Goal: Task Accomplishment & Management: Manage account settings

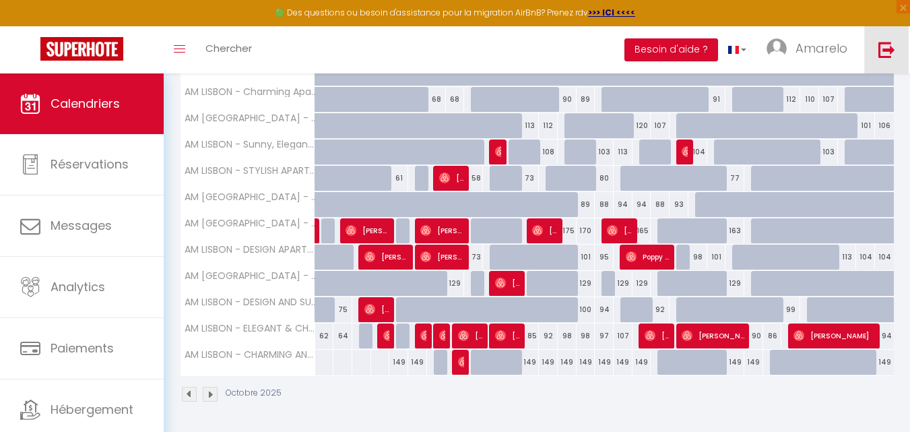
click at [896, 51] on link at bounding box center [886, 49] width 44 height 47
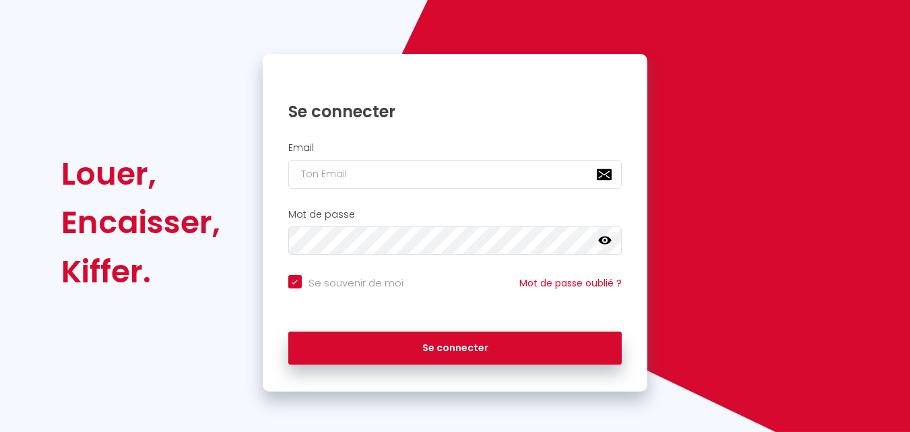
checkbox input "true"
type input "Booking.amarelo@gmail.com"
checkbox input "true"
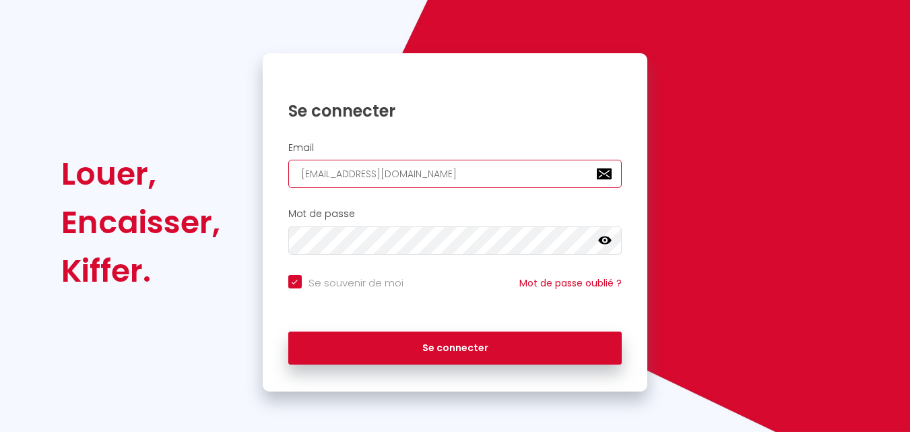
click at [523, 177] on input "Booking.amarelo@gmail.com" at bounding box center [455, 174] width 334 height 28
type input "[EMAIL_ADDRESS][DOMAIN_NAME]"
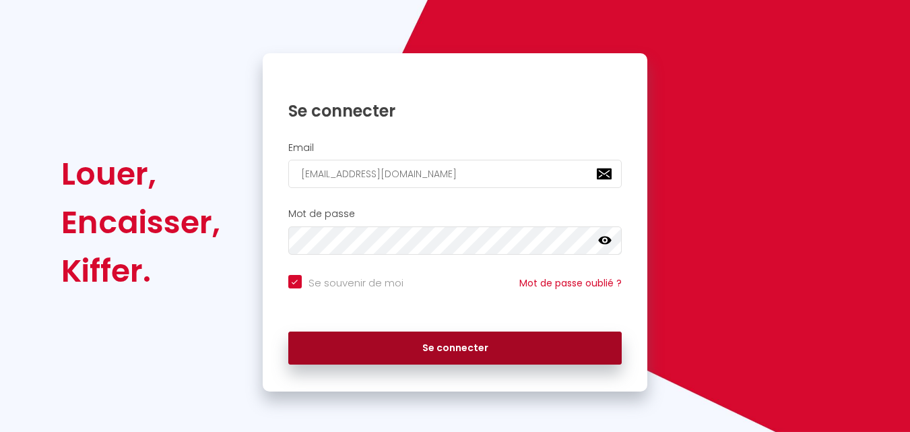
click at [410, 358] on button "Se connecter" at bounding box center [455, 348] width 334 height 34
checkbox input "true"
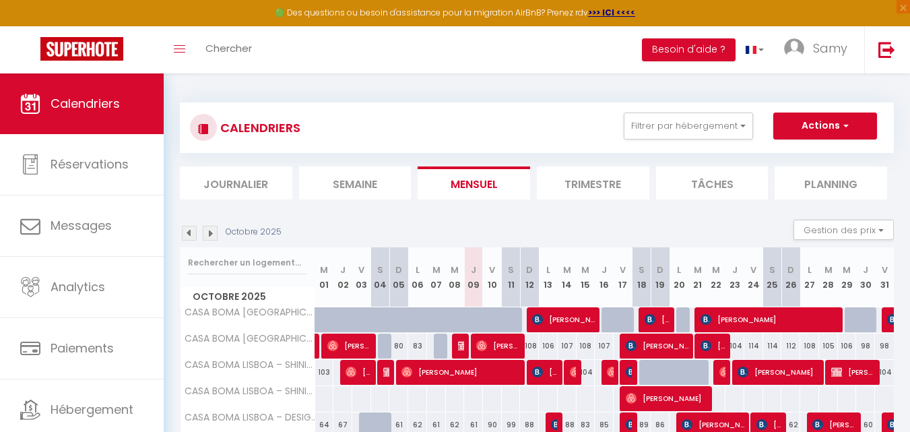
scroll to position [490, 0]
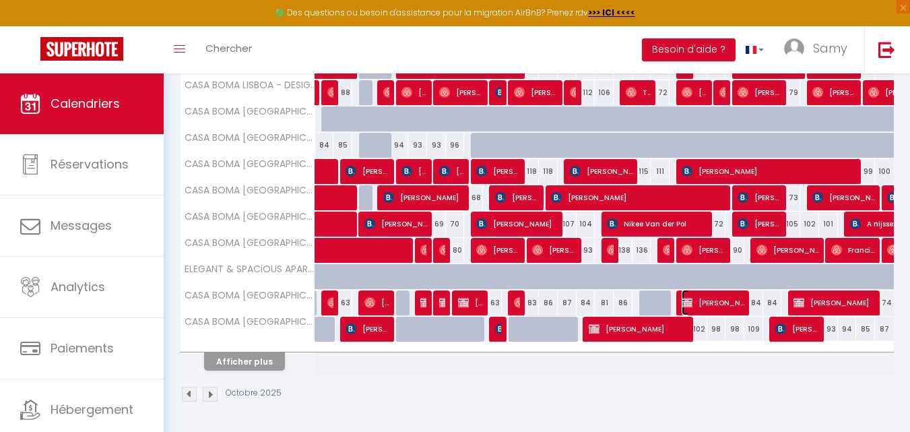
click at [722, 305] on span "[PERSON_NAME]" at bounding box center [713, 303] width 63 height 26
select select "OK"
select select "KO"
select select "0"
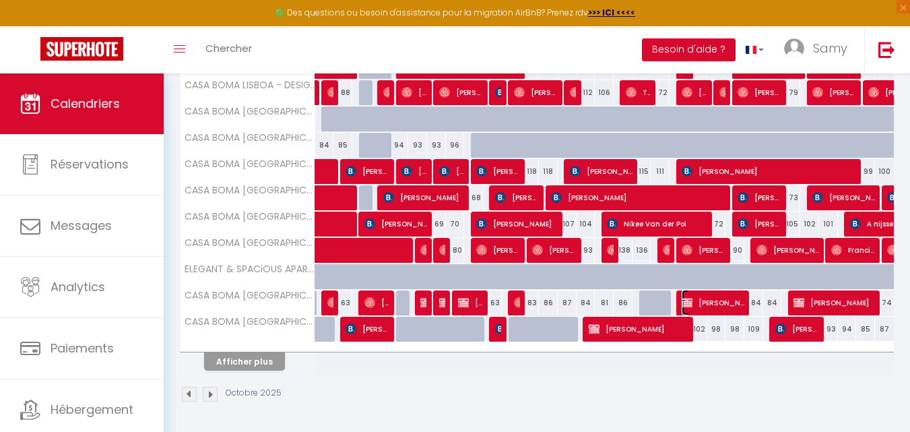
select select "1"
select select
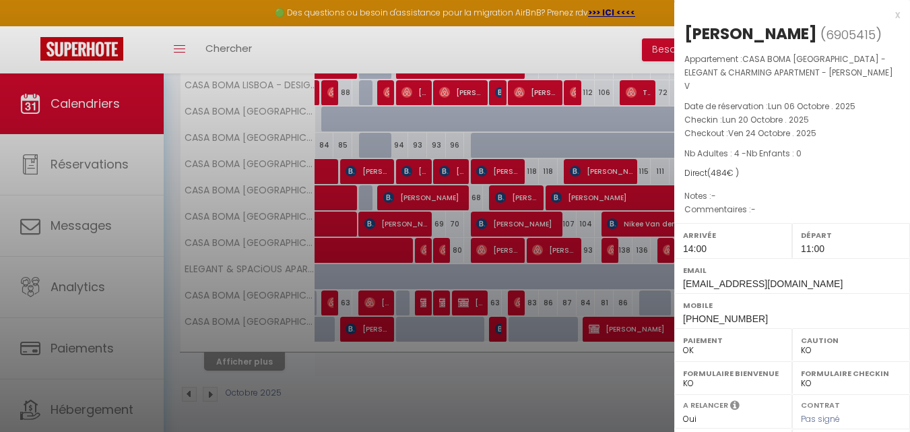
click at [621, 290] on div at bounding box center [455, 216] width 910 height 432
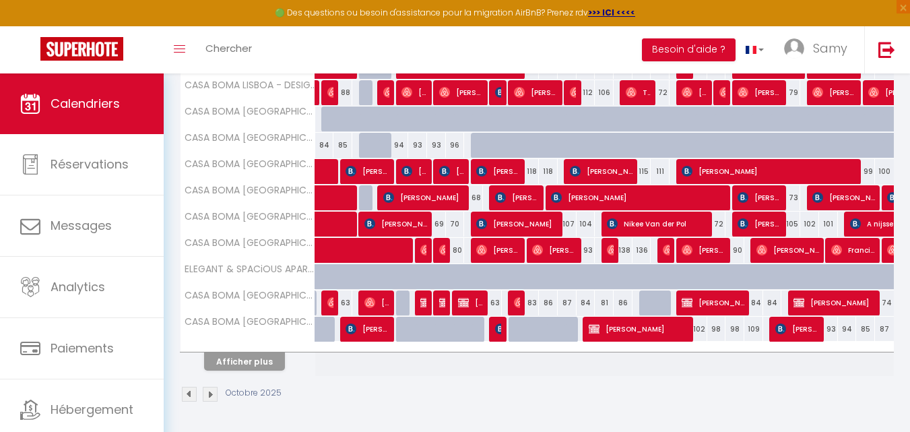
click at [624, 301] on div "86" at bounding box center [623, 302] width 19 height 25
click at [624, 304] on div "86" at bounding box center [623, 302] width 19 height 25
drag, startPoint x: 438, startPoint y: 298, endPoint x: 497, endPoint y: 312, distance: 60.8
click at [497, 312] on tr "CASA BOMA LISBOA - ELEGANT & CHARMING APARTMENT - ALCANTARA V 62 Remus Brehm 63…" at bounding box center [537, 303] width 714 height 26
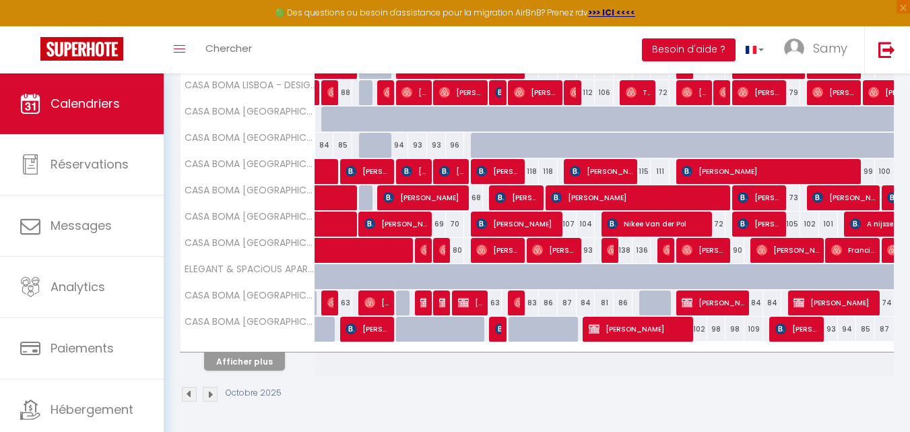
click at [497, 312] on div "63" at bounding box center [492, 302] width 19 height 25
click at [493, 302] on div "63" at bounding box center [492, 302] width 19 height 25
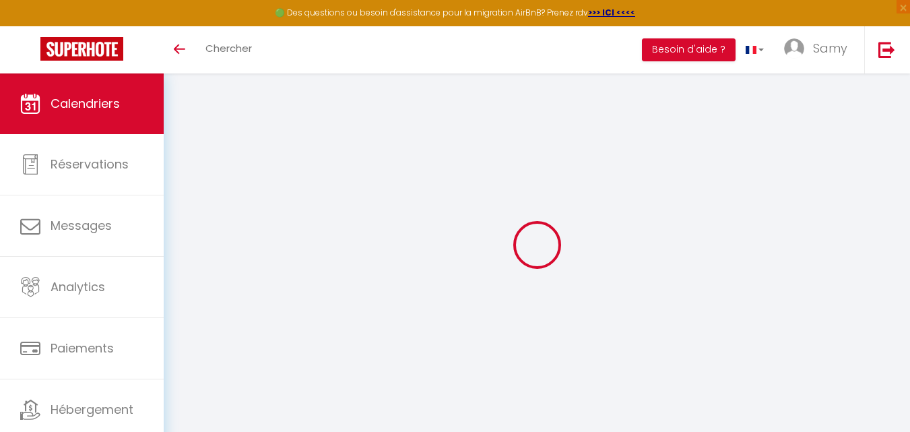
select select
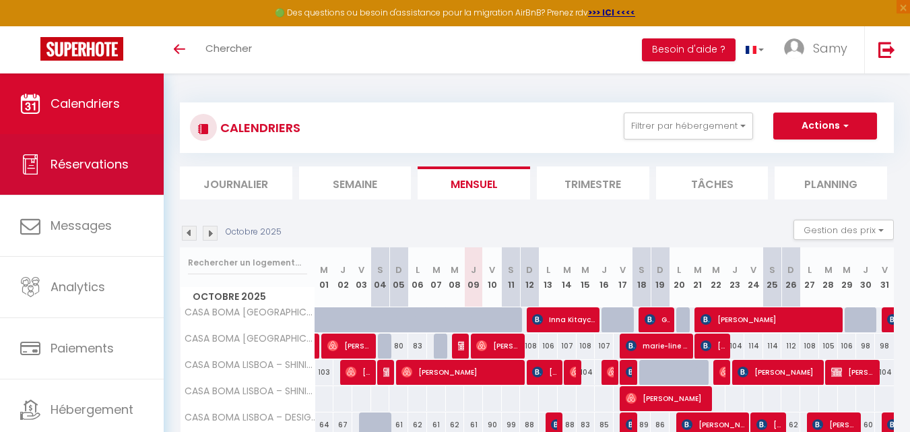
scroll to position [490, 0]
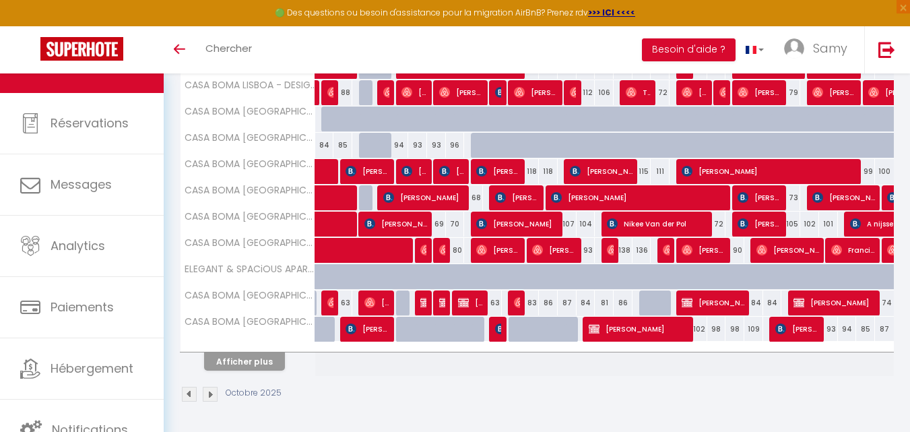
click at [623, 302] on div "86" at bounding box center [623, 302] width 19 height 25
type input "86"
select select "1"
type input "Ven 17 Octobre 2025"
type input "Sam 18 Octobre 2025"
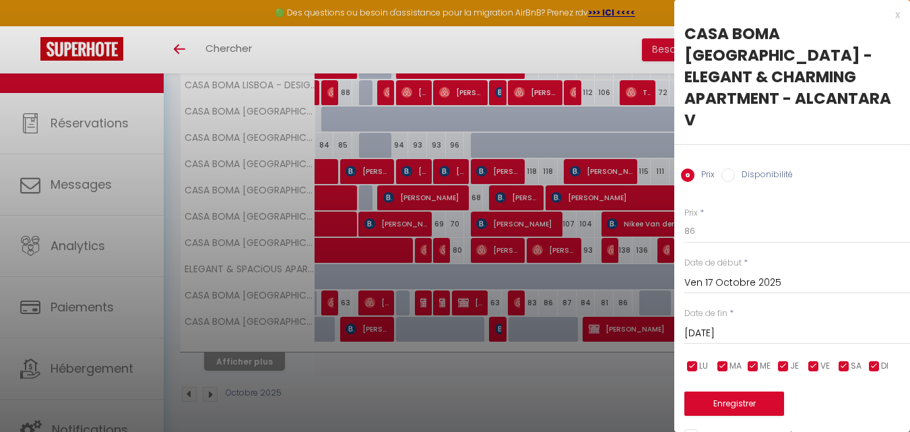
click at [731, 168] on div "Disponibilité" at bounding box center [756, 175] width 71 height 15
click at [746, 168] on label "Disponibilité" at bounding box center [764, 175] width 58 height 15
click at [735, 168] on input "Disponibilité" at bounding box center [727, 174] width 13 height 13
radio input "true"
radio input "false"
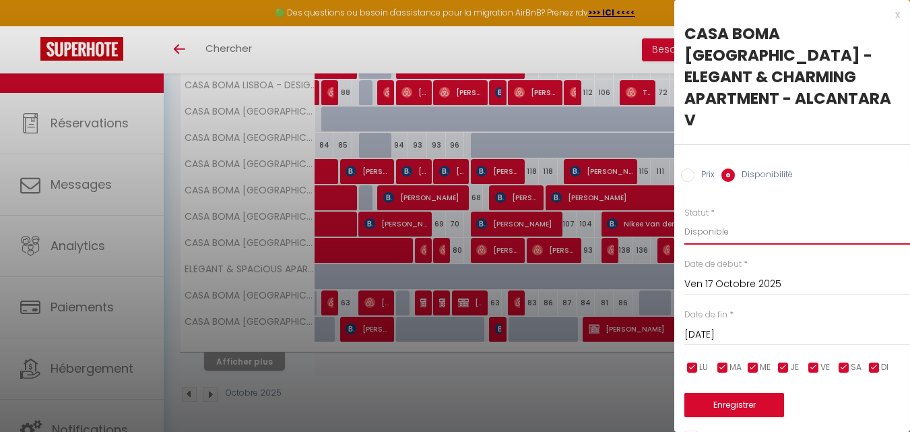
drag, startPoint x: 740, startPoint y: 208, endPoint x: 731, endPoint y: 222, distance: 17.0
click at [740, 219] on select "Disponible Indisponible" at bounding box center [797, 232] width 226 height 26
select select "0"
click at [684, 219] on select "Disponible Indisponible" at bounding box center [797, 232] width 226 height 26
click at [753, 393] on button "Enregistrer" at bounding box center [734, 405] width 100 height 24
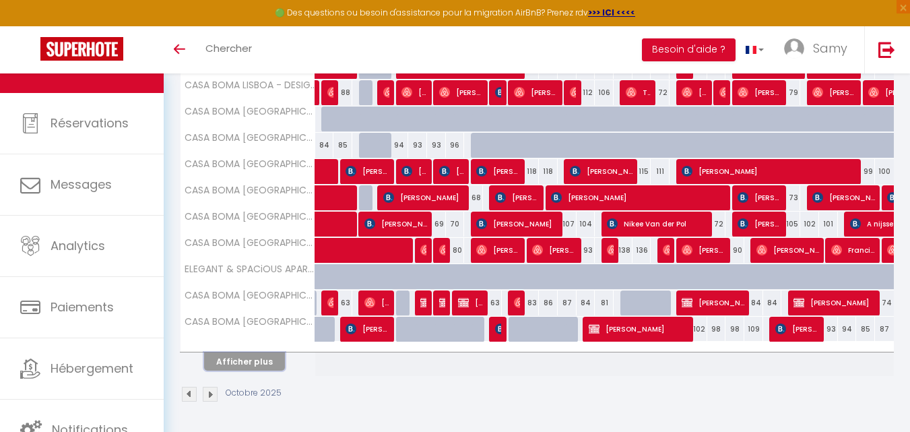
click at [265, 363] on button "Afficher plus" at bounding box center [244, 361] width 81 height 18
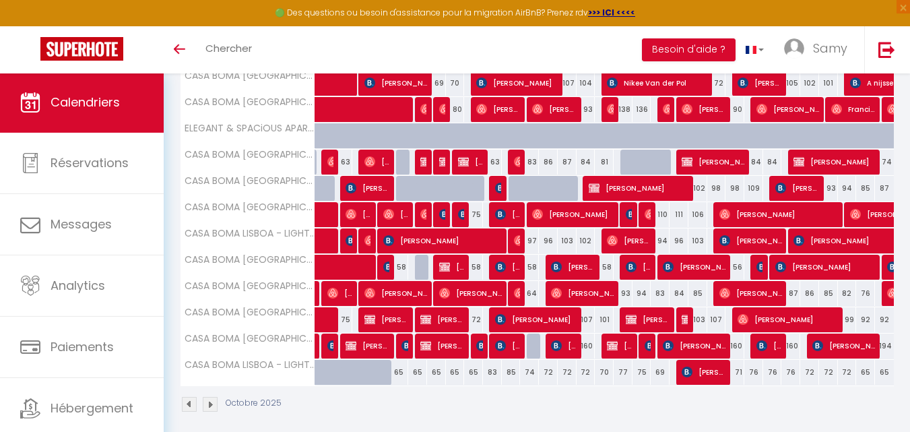
scroll to position [640, 0]
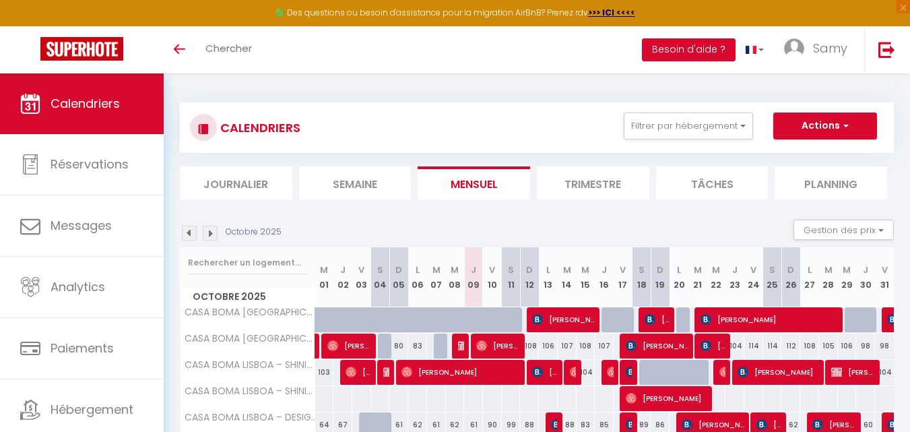
scroll to position [490, 0]
